Goal: Task Accomplishment & Management: Manage account settings

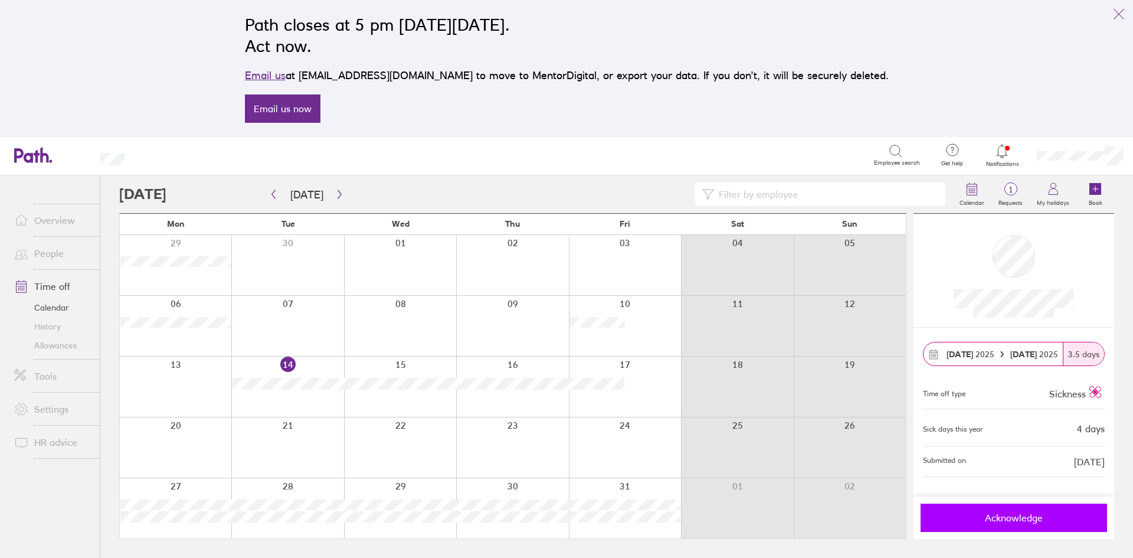
click at [1008, 512] on span "Acknowledge" at bounding box center [1014, 517] width 170 height 11
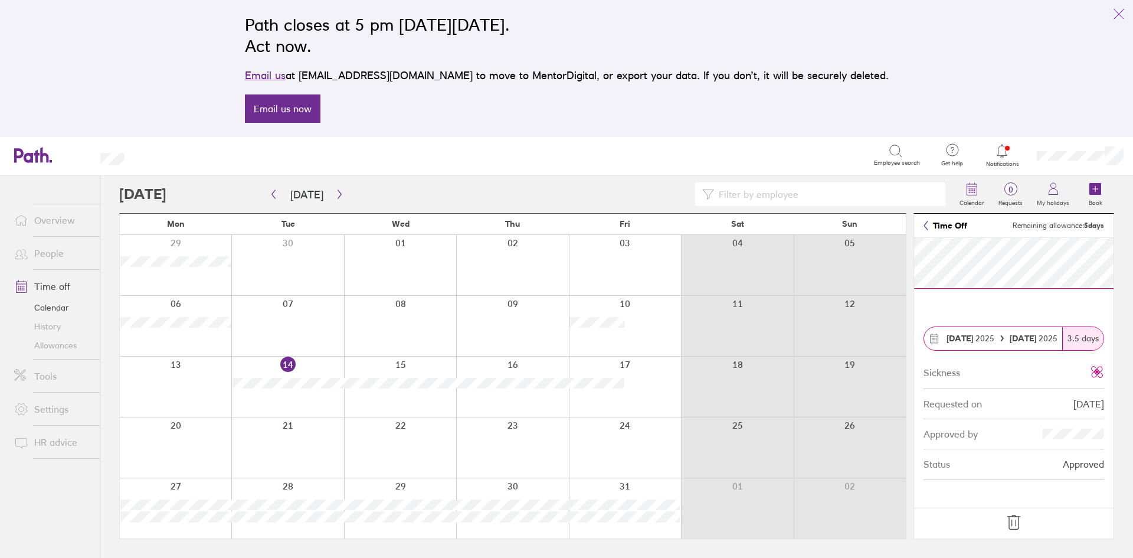
click at [1011, 520] on icon at bounding box center [1013, 522] width 19 height 19
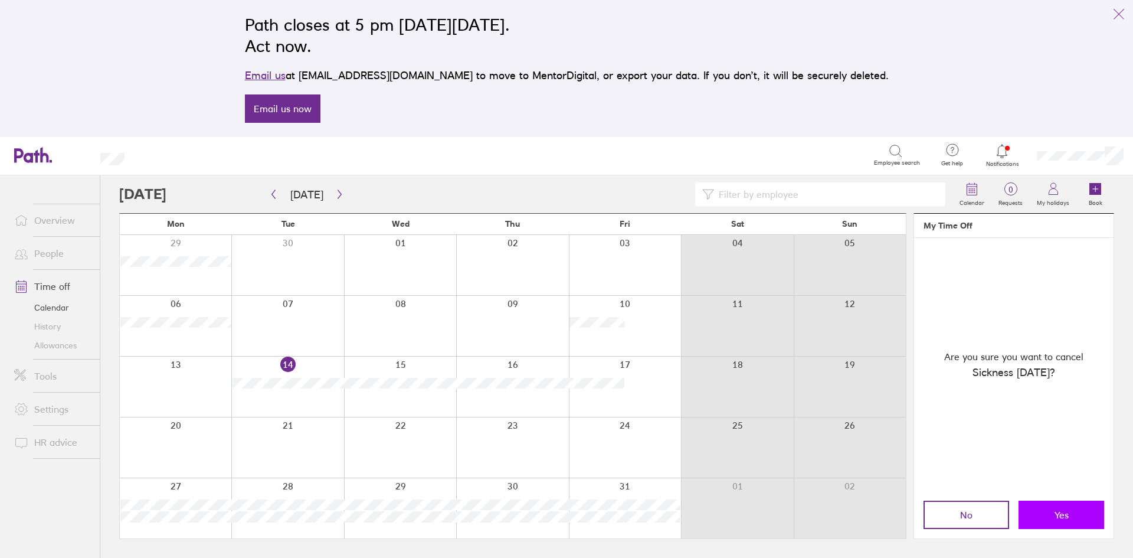
click at [1079, 517] on button "Yes" at bounding box center [1061, 514] width 86 height 28
